Goal: Navigation & Orientation: Find specific page/section

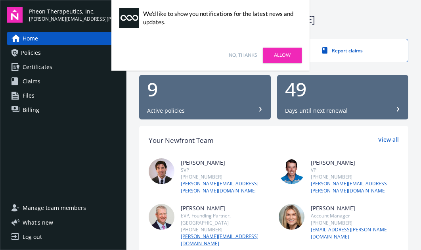
click at [282, 52] on link "Allow" at bounding box center [282, 55] width 39 height 15
